Goal: Information Seeking & Learning: Learn about a topic

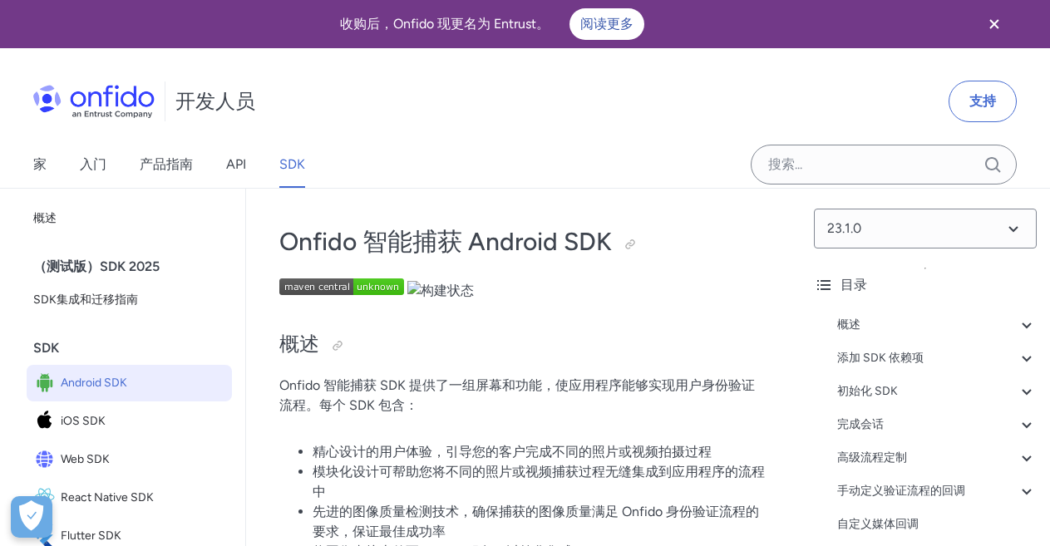
click at [568, 283] on p at bounding box center [523, 289] width 488 height 22
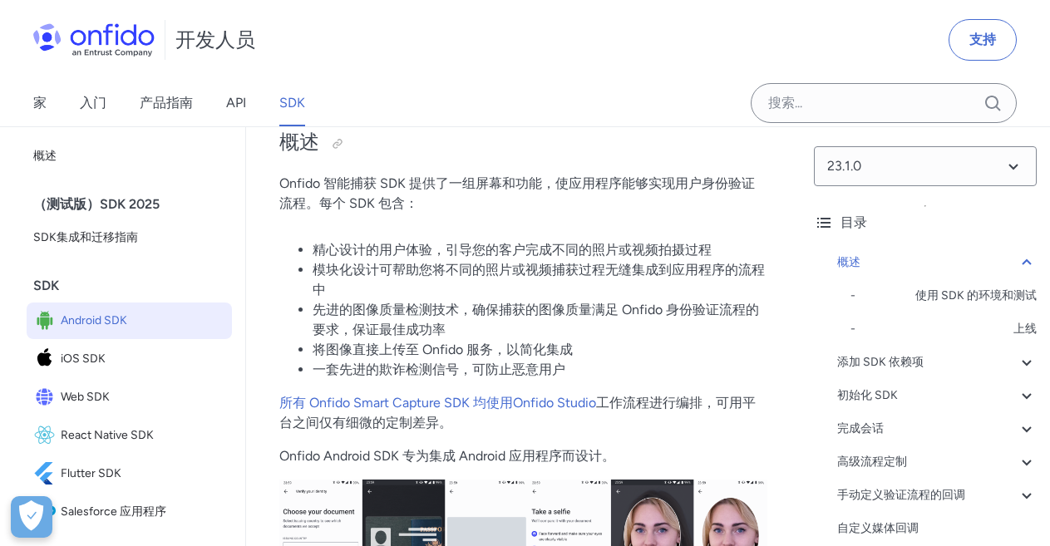
scroll to position [203, 0]
click at [618, 187] on font "Onfido 智能捕获 SDK 提供了一组屏幕和功能，使应用程序能够实现用户身份验证流程。每个 SDK 包含：" at bounding box center [516, 193] width 475 height 36
click at [657, 185] on font "Onfido 智能捕获 SDK 提供了一组屏幕和功能，使应用程序能够实现用户身份验证流程。每个 SDK 包含：" at bounding box center [516, 193] width 475 height 36
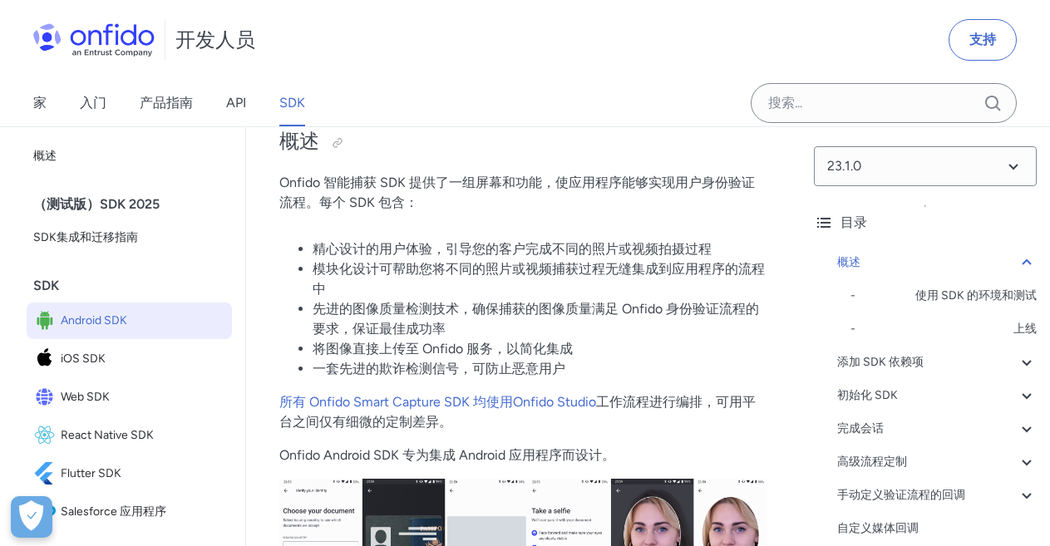
click at [722, 188] on font "Onfido 智能捕获 SDK 提供了一组屏幕和功能，使应用程序能够实现用户身份验证流程。每个 SDK 包含：" at bounding box center [516, 193] width 475 height 36
click at [742, 181] on font "Onfido 智能捕获 SDK 提供了一组屏幕和功能，使应用程序能够实现用户身份验证流程。每个 SDK 包含：" at bounding box center [516, 193] width 475 height 36
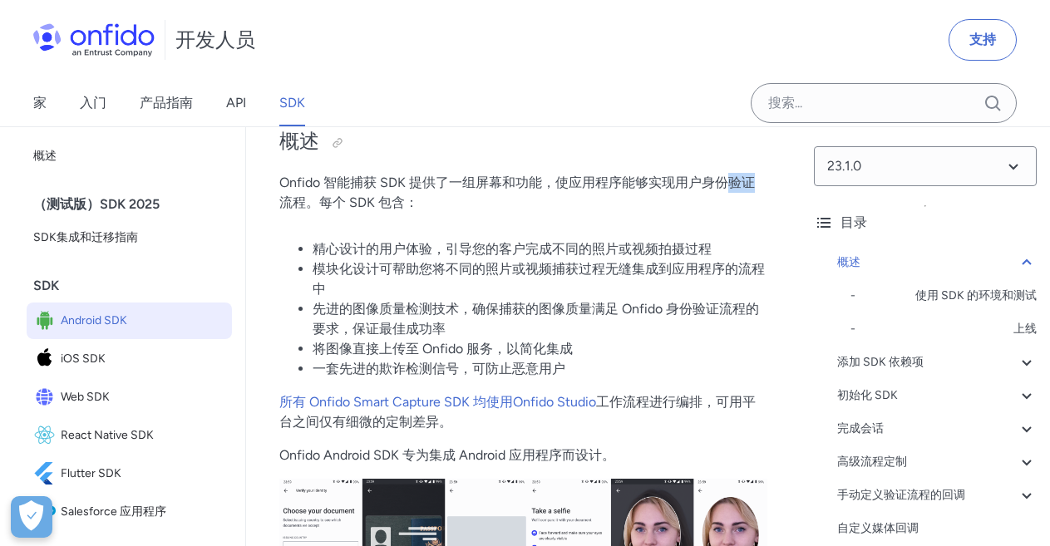
click at [742, 181] on font "Onfido 智能捕获 SDK 提供了一组屏幕和功能，使应用程序能够实现用户身份验证流程。每个 SDK 包含：" at bounding box center [516, 193] width 475 height 36
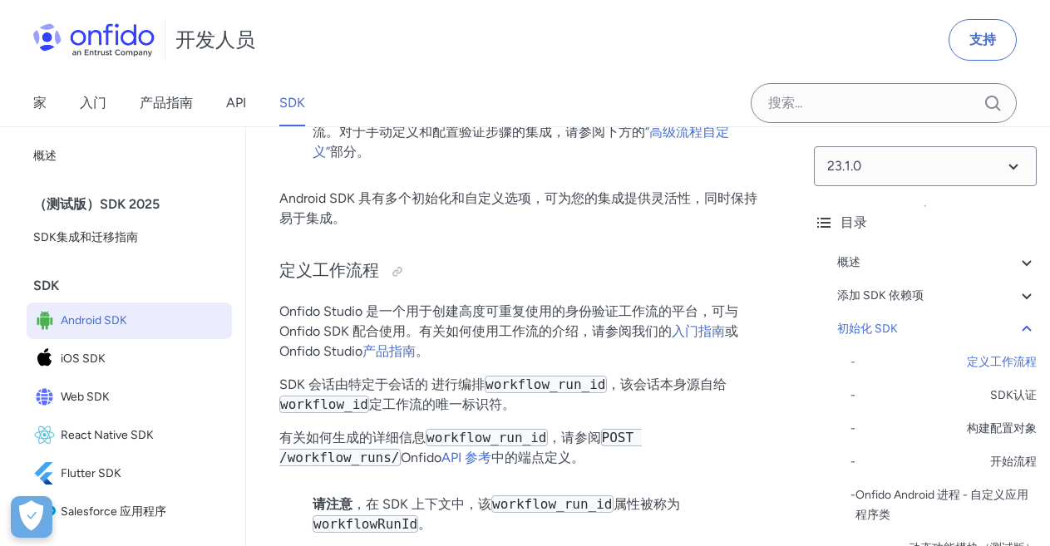
scroll to position [4090, 0]
